Goal: Transaction & Acquisition: Register for event/course

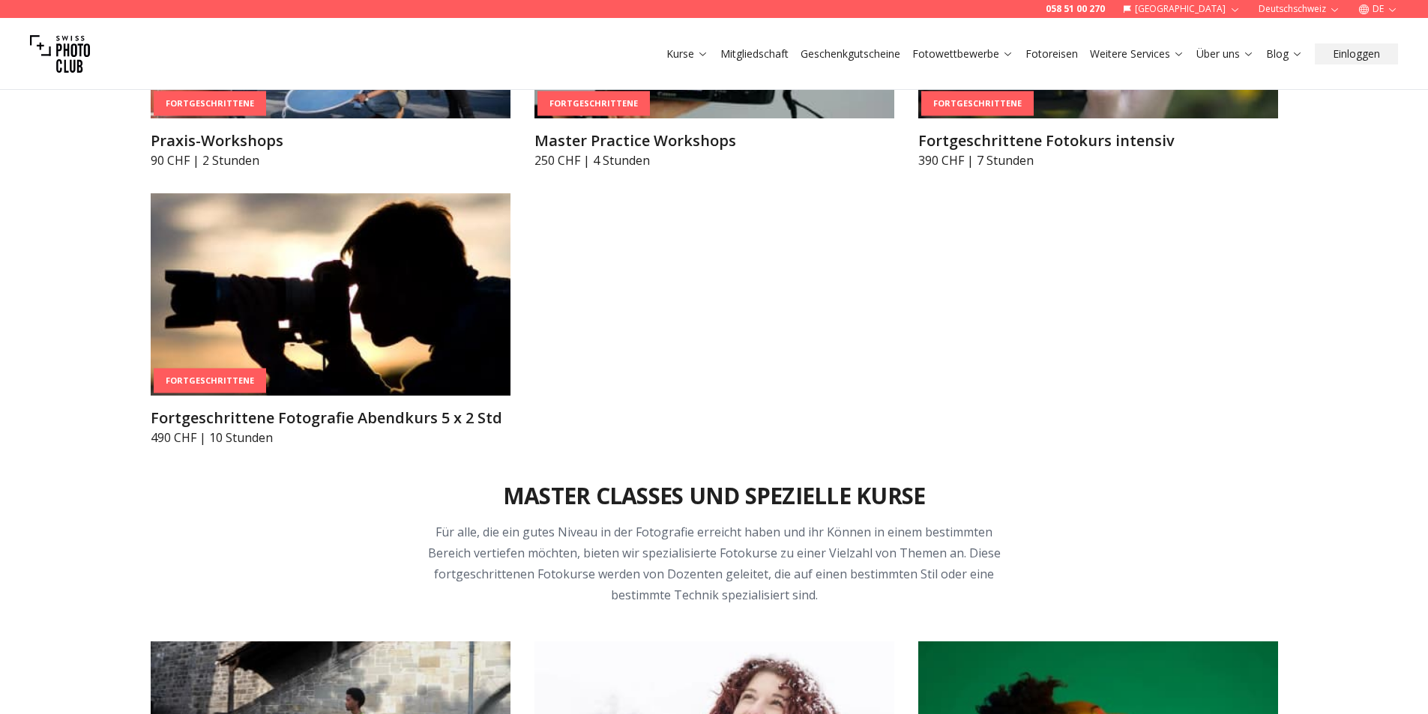
scroll to position [2501, 0]
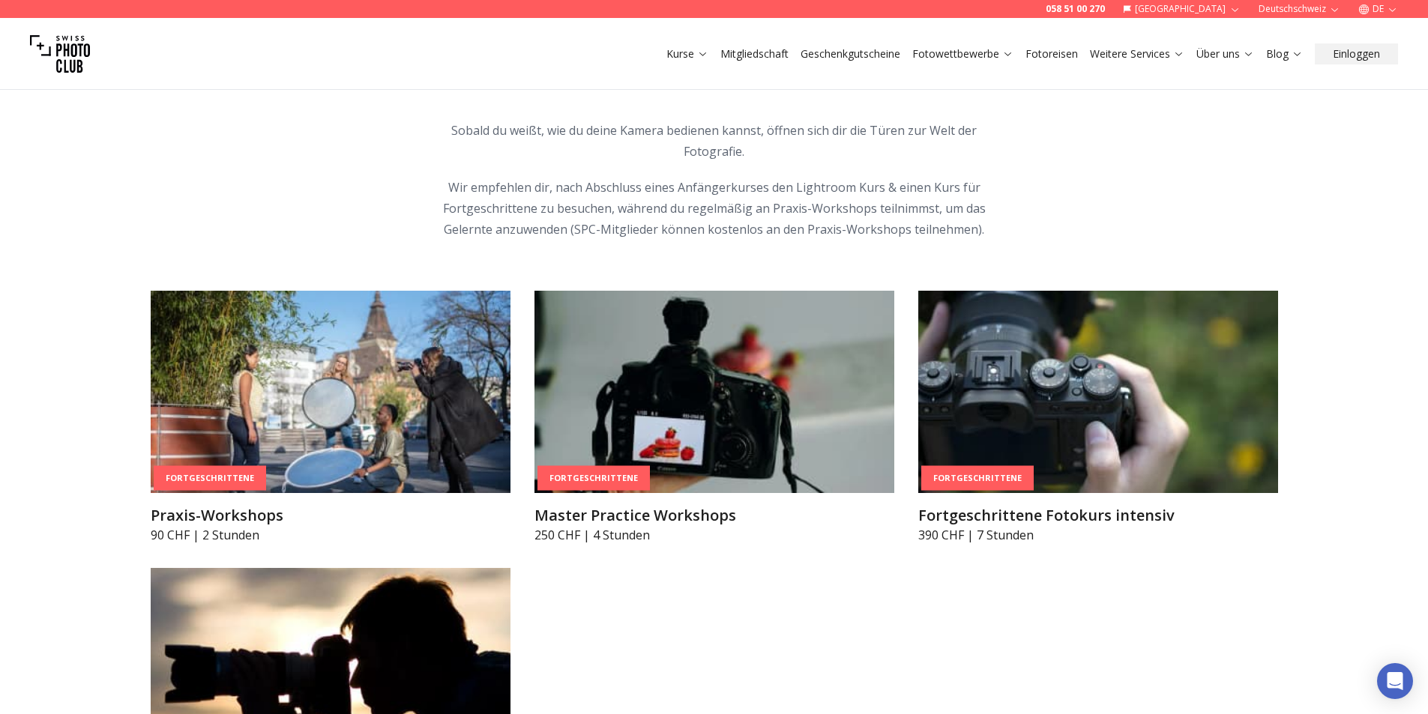
click at [682, 48] on link "Kurse" at bounding box center [687, 53] width 42 height 15
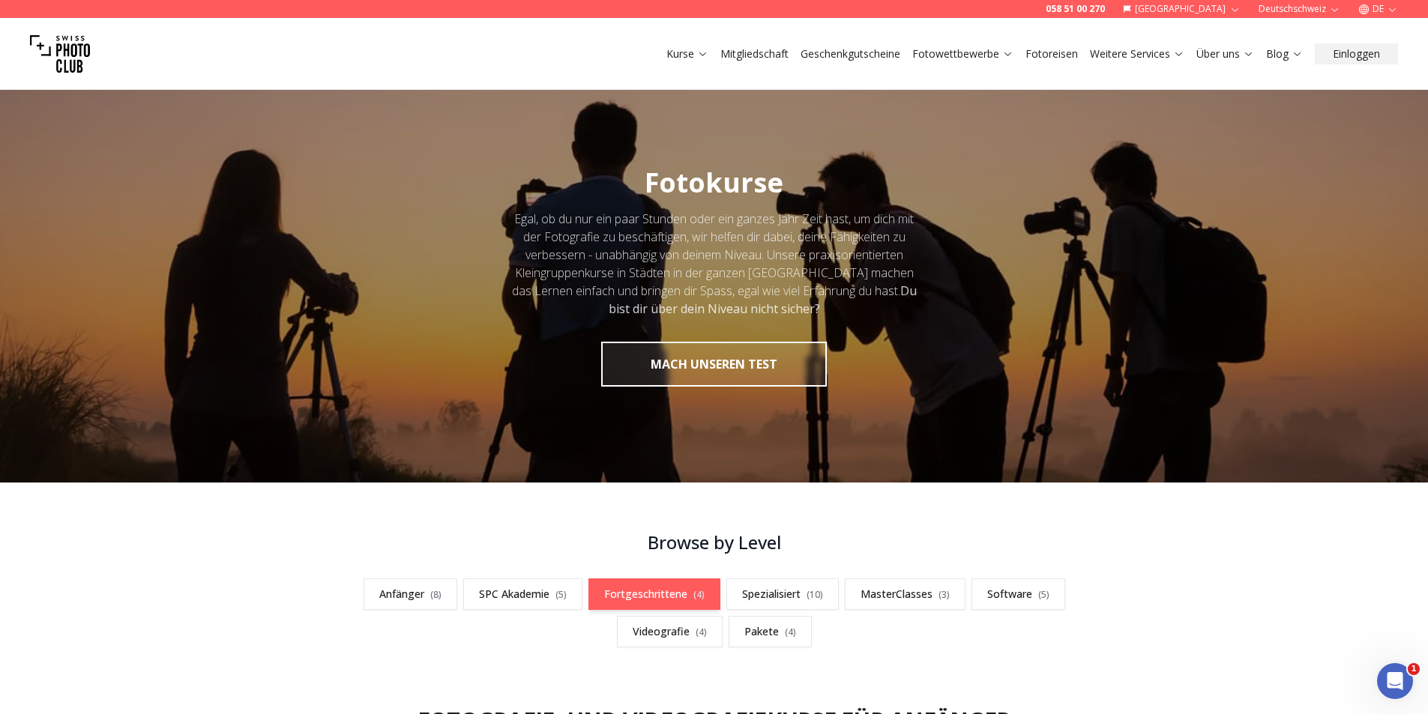
click at [600, 592] on link "Fortgeschrittene ( 4 )" at bounding box center [654, 594] width 132 height 31
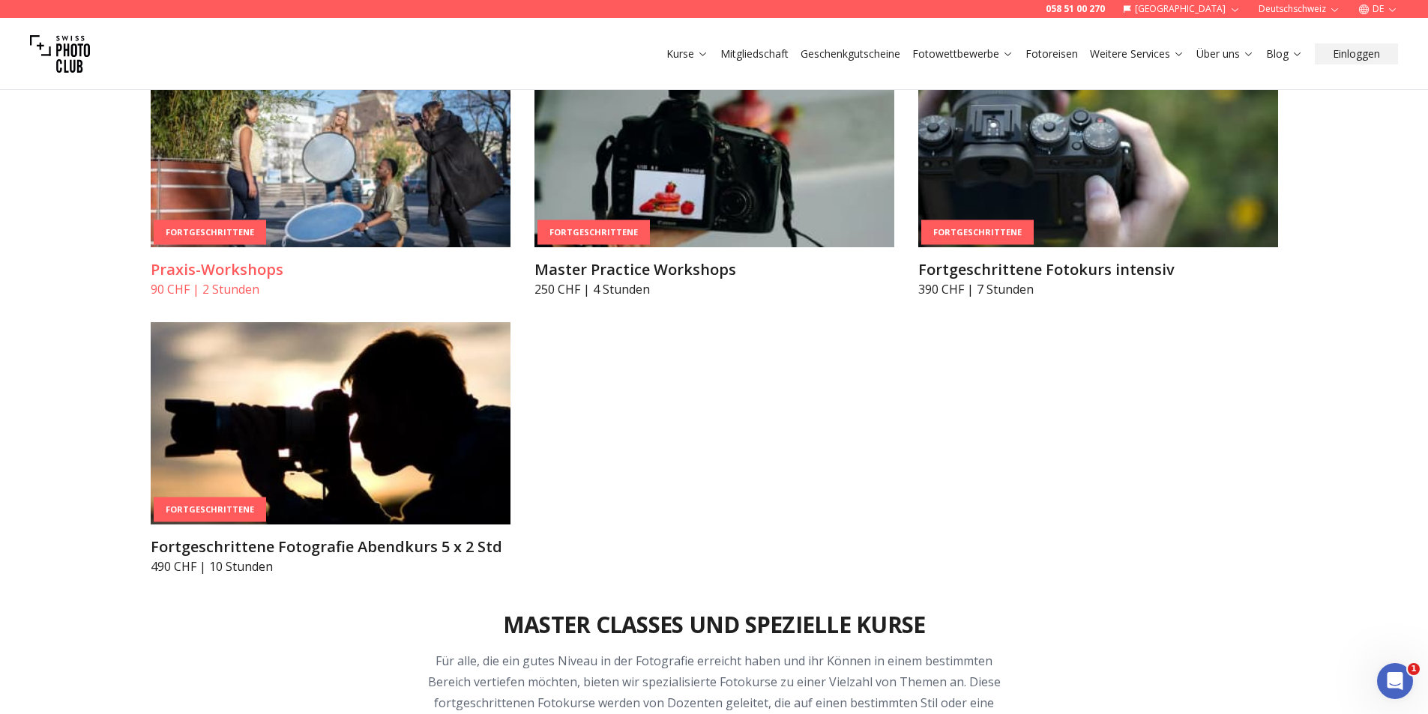
scroll to position [2759, 0]
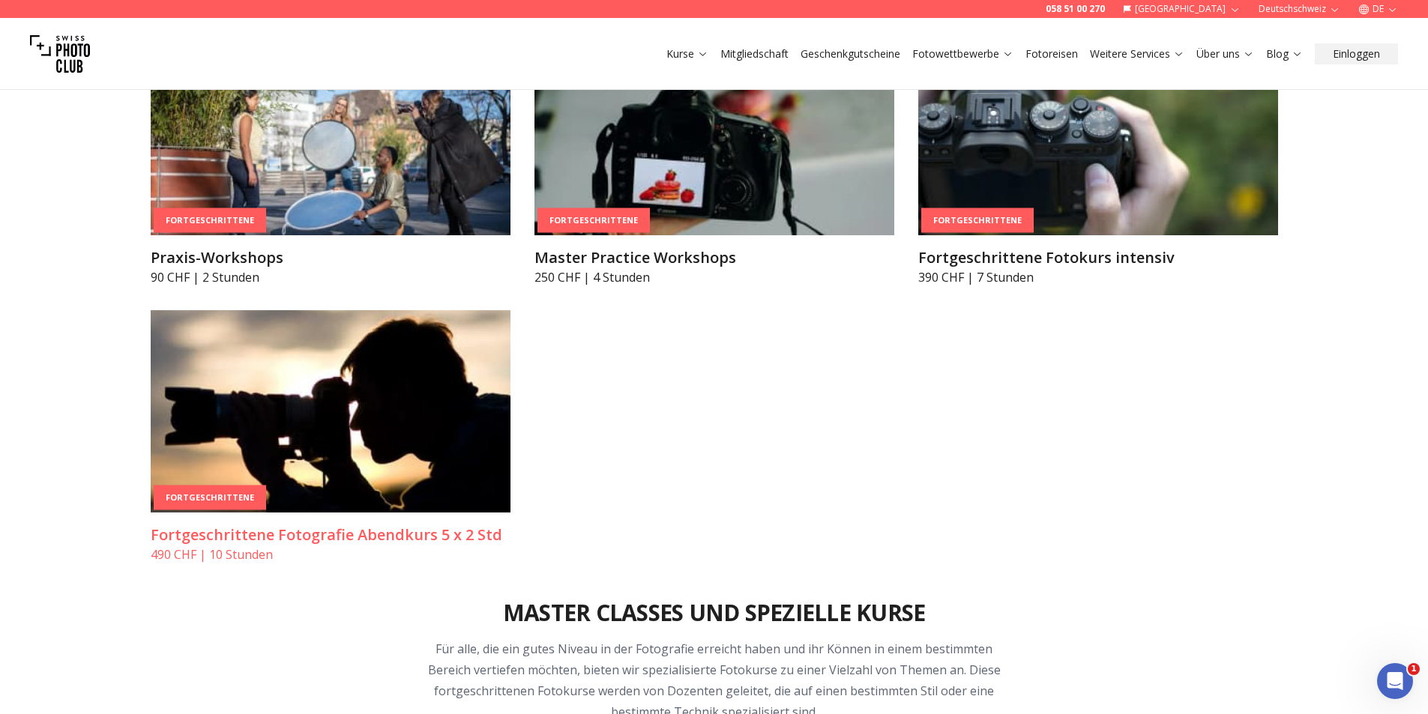
click at [326, 434] on img at bounding box center [331, 411] width 360 height 202
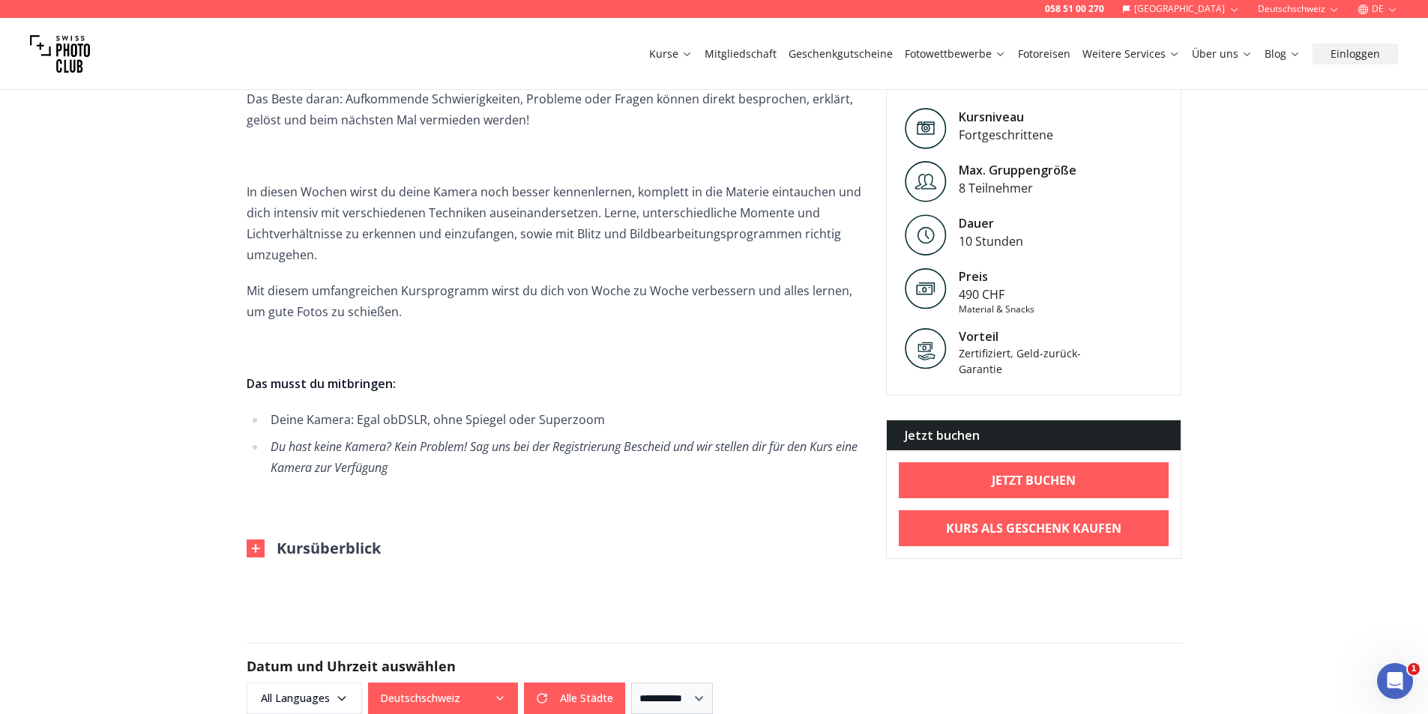
scroll to position [899, 0]
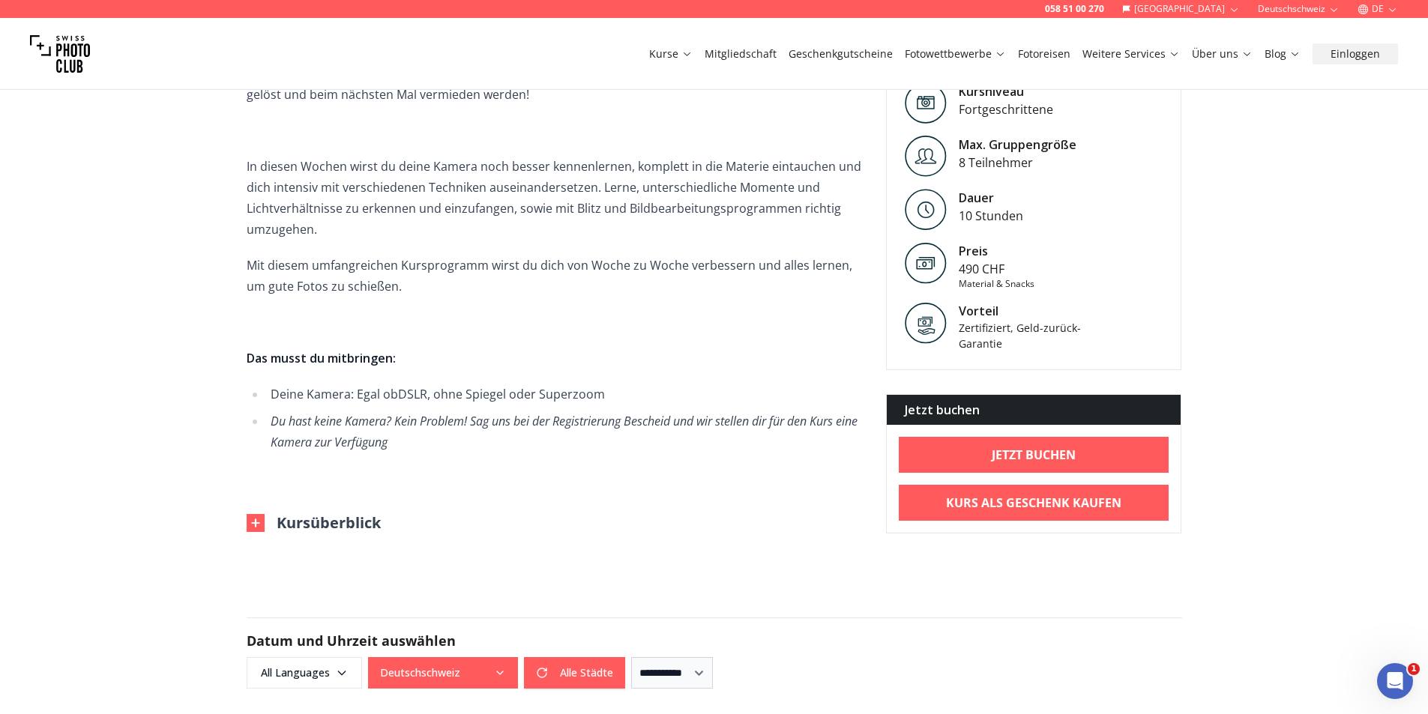
click at [255, 524] on img at bounding box center [256, 523] width 18 height 18
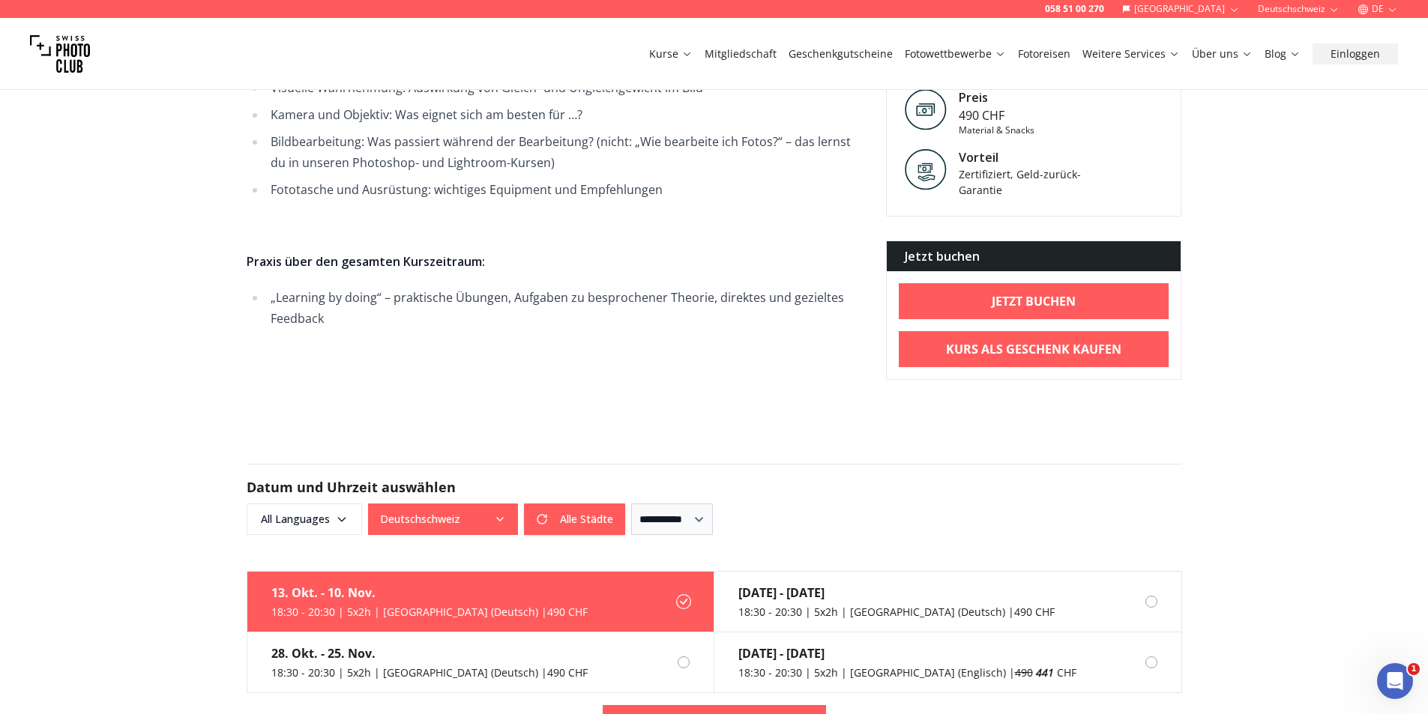
scroll to position [2098, 0]
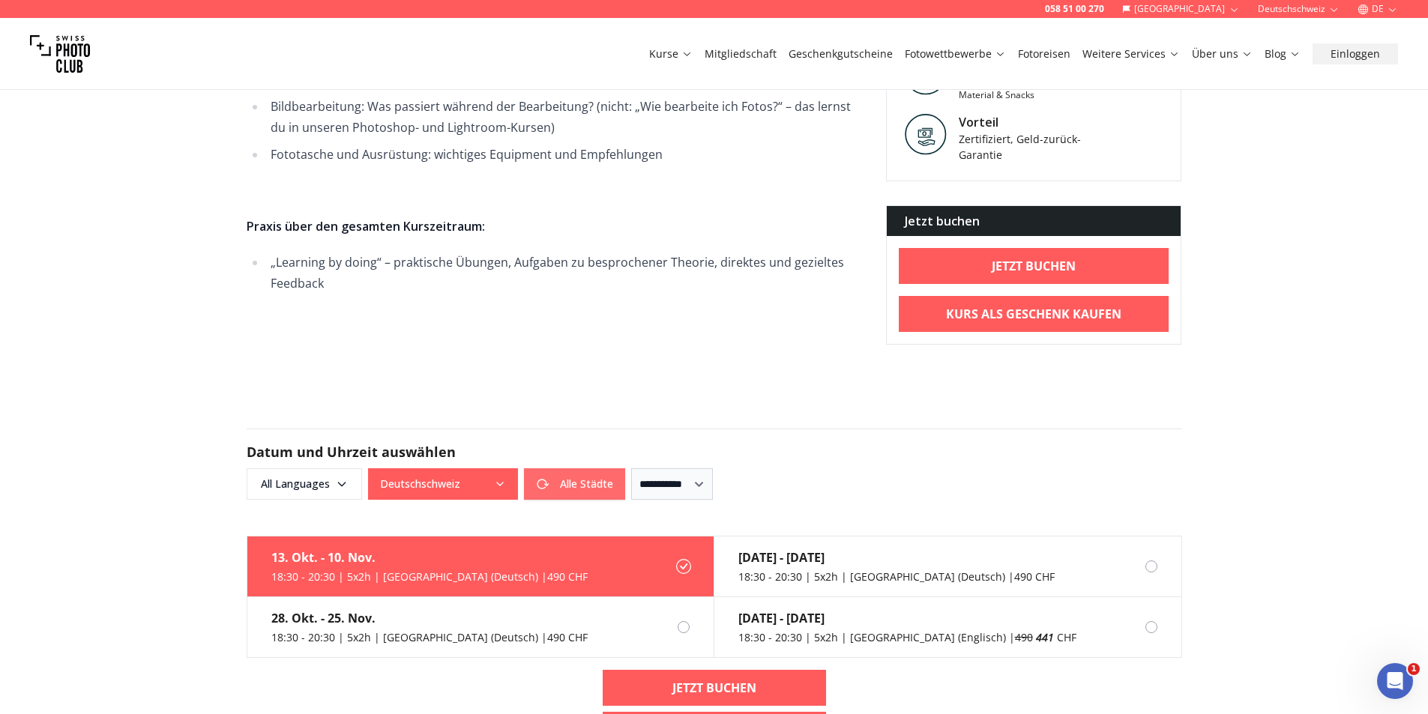
click at [588, 486] on button "Alle Städte" at bounding box center [574, 483] width 101 height 31
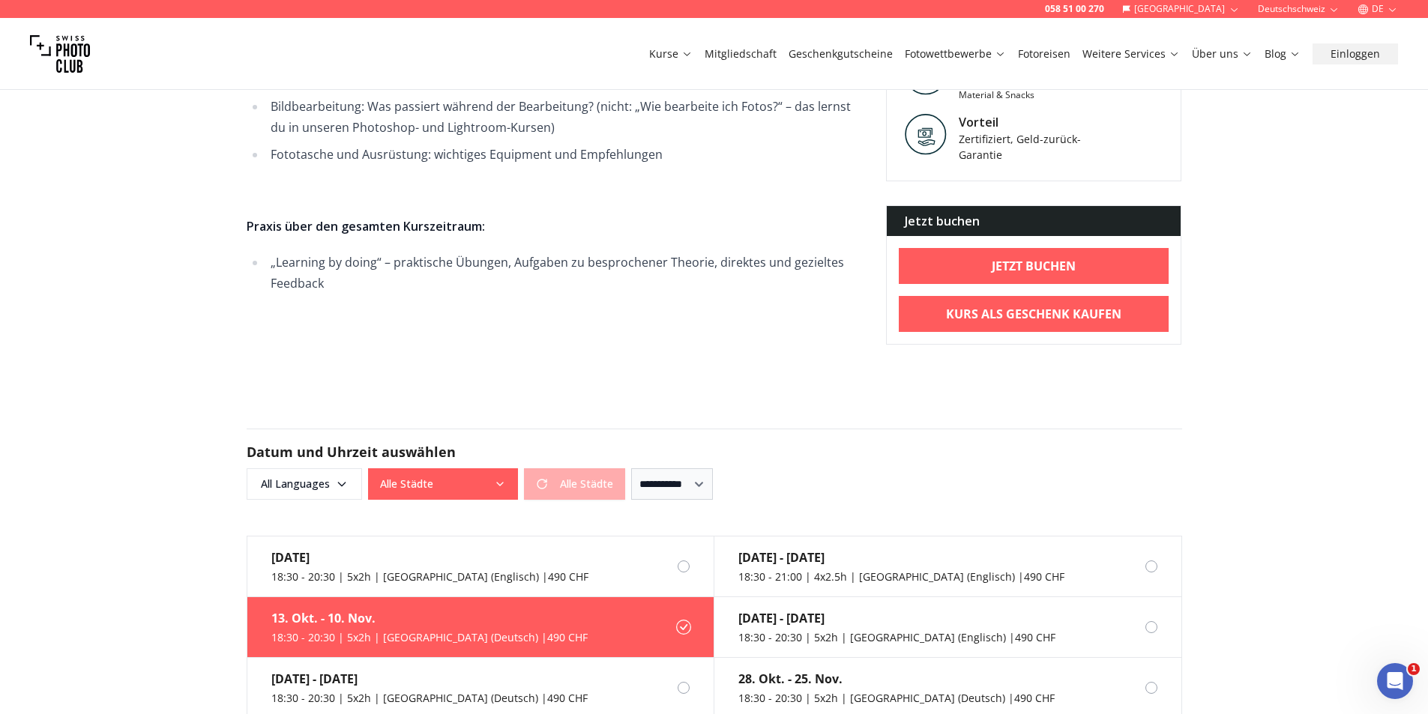
click at [426, 627] on div "[DATE] - [DATE] 18:30 - 20:30 | 5x2h | Bern (Deutsch) | 490 CHF" at bounding box center [417, 627] width 340 height 60
click at [357, 630] on div "18:30 - 20:30 | 5x2h | Bern (Deutsch) | 490 CHF" at bounding box center [429, 637] width 316 height 15
click at [435, 620] on div "13. Okt. - 10. Nov." at bounding box center [429, 618] width 316 height 18
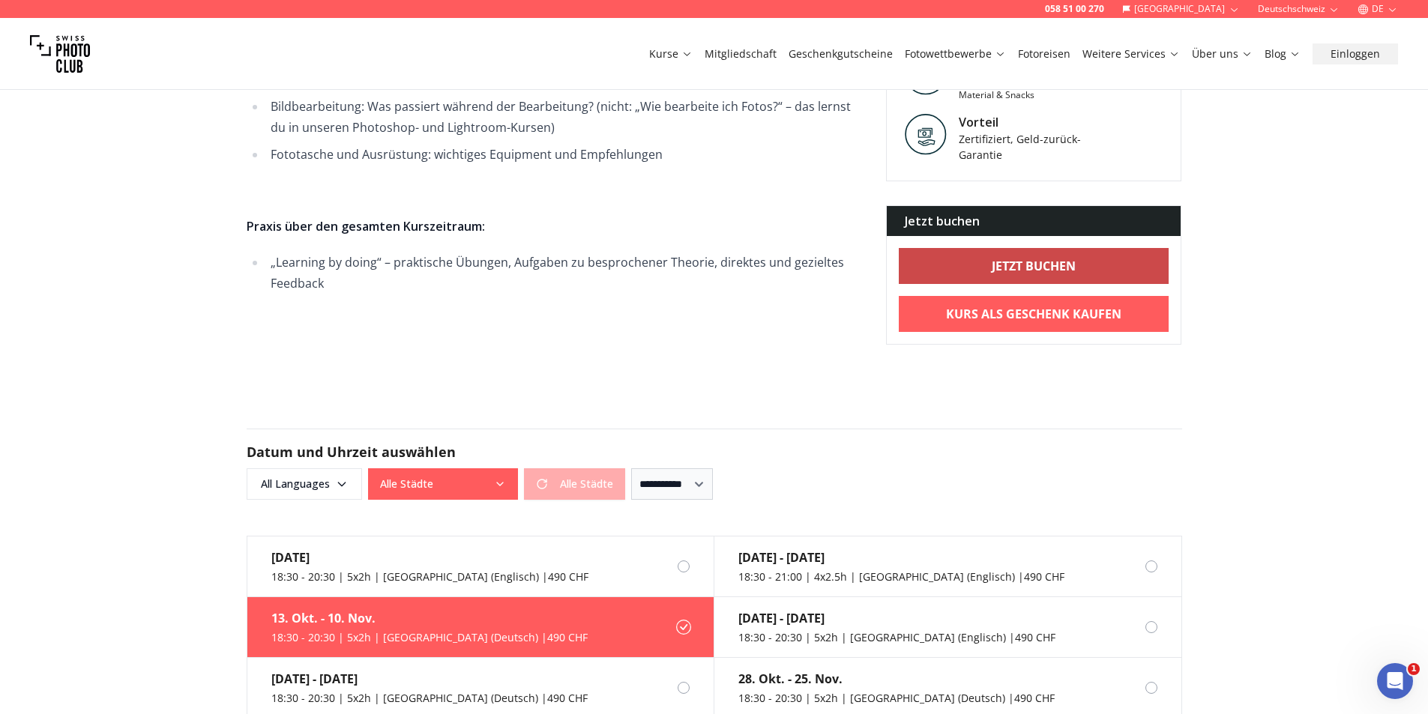
click at [1000, 256] on link "Jetzt buchen" at bounding box center [1034, 266] width 271 height 36
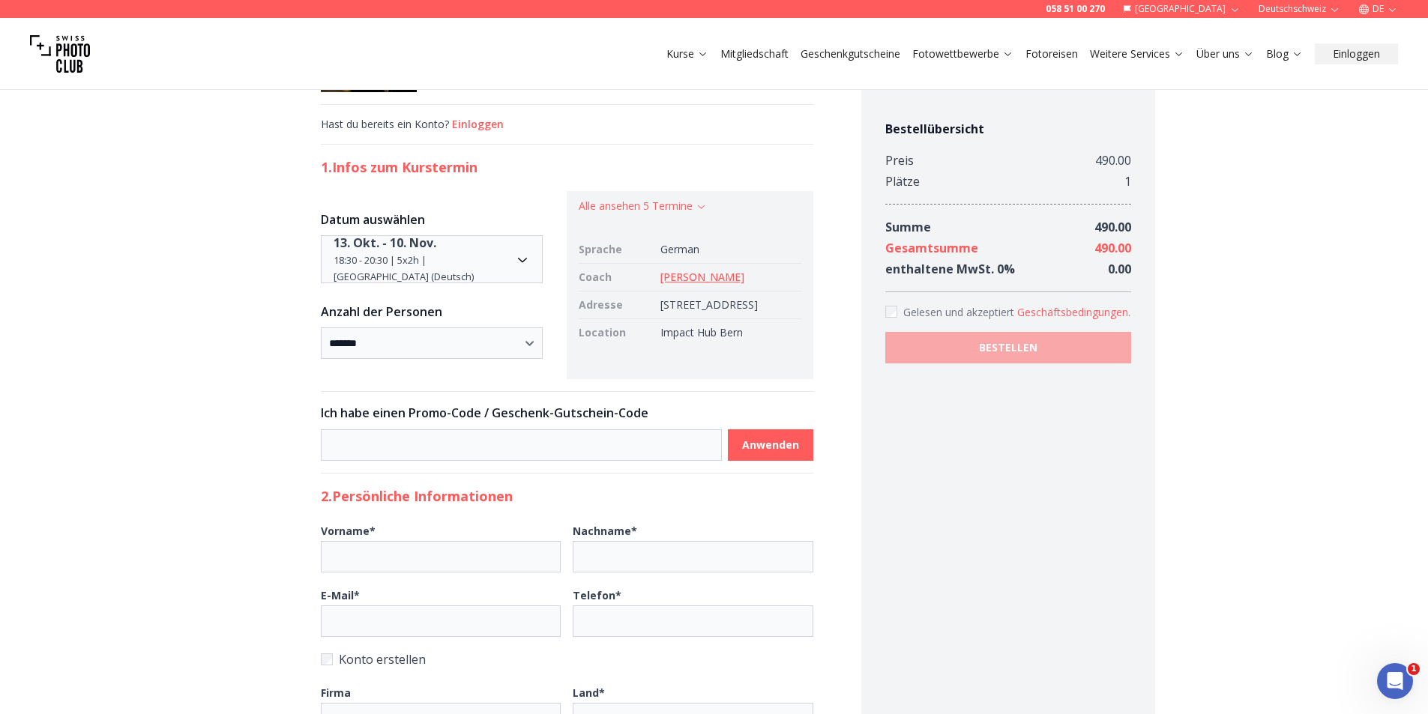
scroll to position [75, 0]
